Goal: Information Seeking & Learning: Learn about a topic

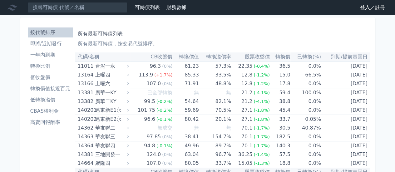
click at [361, 5] on link "登入／註冊" at bounding box center [372, 8] width 35 height 10
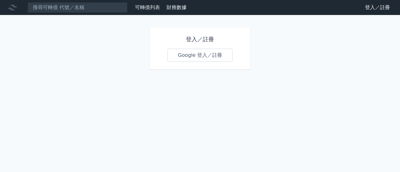
click at [204, 52] on link "Google 登入／註冊" at bounding box center [200, 55] width 65 height 13
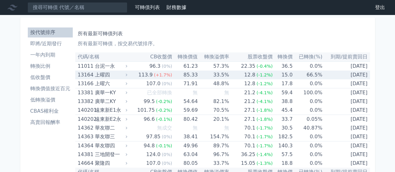
drag, startPoint x: 320, startPoint y: 70, endPoint x: 324, endPoint y: 67, distance: 4.9
click at [320, 69] on td "0.0%" at bounding box center [308, 66] width 30 height 9
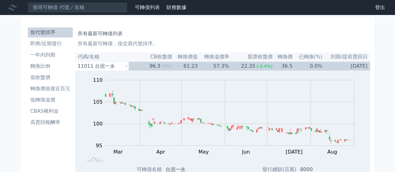
click at [43, 56] on li "一年內到期" at bounding box center [50, 55] width 45 height 8
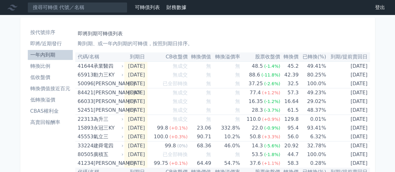
click at [43, 52] on li "一年內到期" at bounding box center [50, 55] width 45 height 8
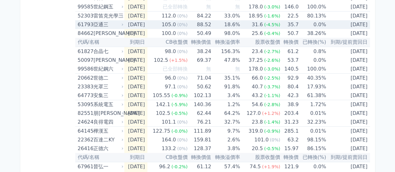
scroll to position [938, 0]
click at [106, 24] on div "亞通三" at bounding box center [107, 24] width 29 height 9
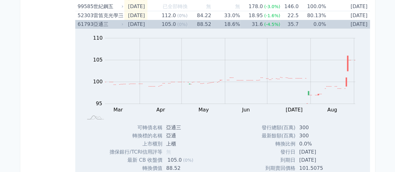
click at [106, 24] on div "亞通三" at bounding box center [107, 24] width 29 height 9
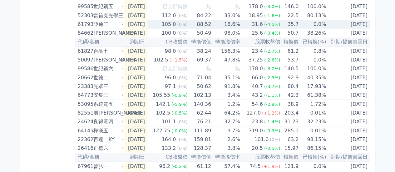
click at [106, 24] on div "亞通三" at bounding box center [107, 24] width 29 height 9
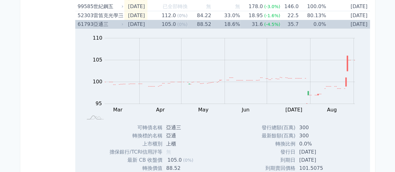
click at [107, 24] on div "亞通三" at bounding box center [107, 24] width 29 height 9
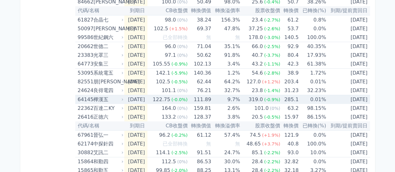
scroll to position [987, 0]
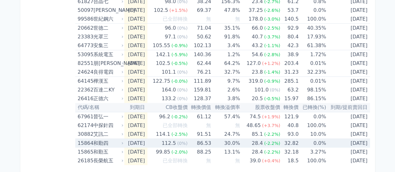
click at [98, 141] on div "和勤四" at bounding box center [107, 143] width 29 height 9
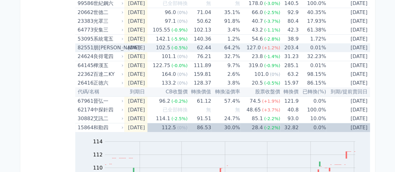
scroll to position [1081, 0]
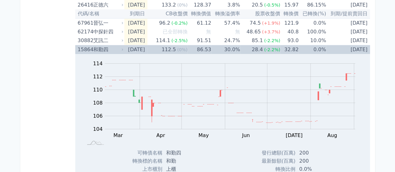
click at [88, 48] on div "15864" at bounding box center [85, 49] width 14 height 9
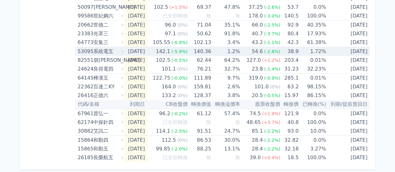
scroll to position [987, 0]
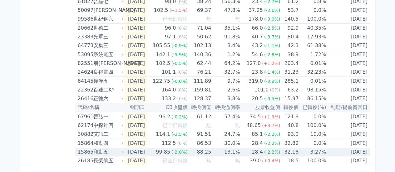
click at [102, 148] on div "和勤五" at bounding box center [107, 152] width 29 height 9
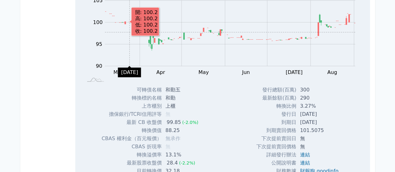
scroll to position [1175, 0]
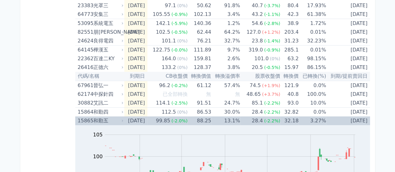
click at [90, 118] on div "15865" at bounding box center [85, 121] width 14 height 9
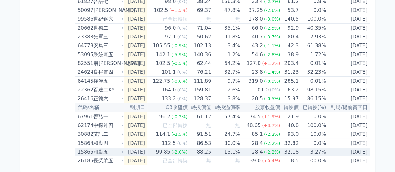
click at [94, 149] on div "和勤五" at bounding box center [107, 152] width 29 height 9
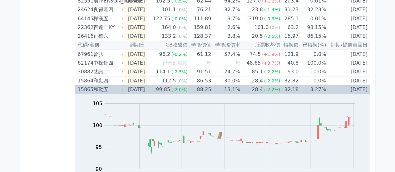
click at [92, 90] on div "15865" at bounding box center [85, 89] width 14 height 9
